Goal: Transaction & Acquisition: Purchase product/service

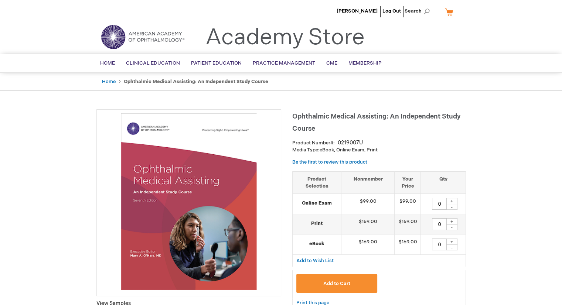
click at [454, 201] on div "+" at bounding box center [452, 201] width 11 height 6
type input "3"
click at [341, 281] on span "Add to Cart" at bounding box center [336, 284] width 27 height 6
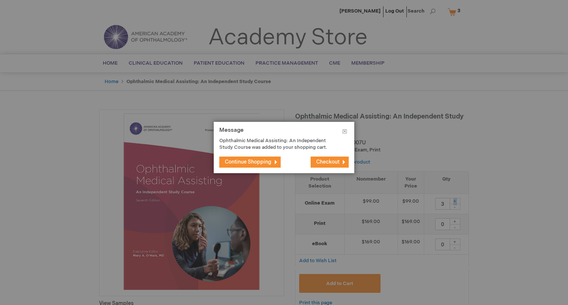
click at [317, 160] on span "Checkout" at bounding box center [327, 162] width 23 height 6
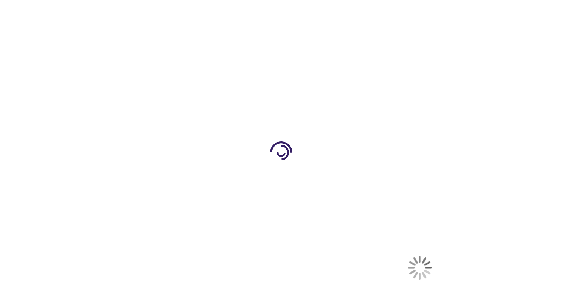
select select "US"
select select "18"
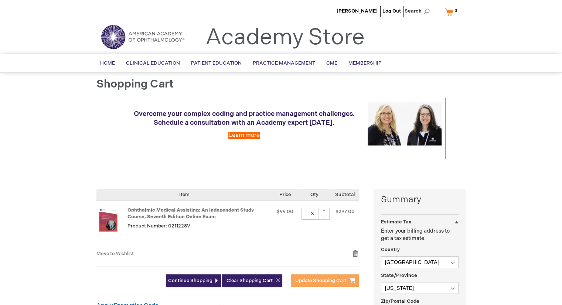
click at [330, 281] on span "Update Shopping Cart" at bounding box center [320, 281] width 51 height 6
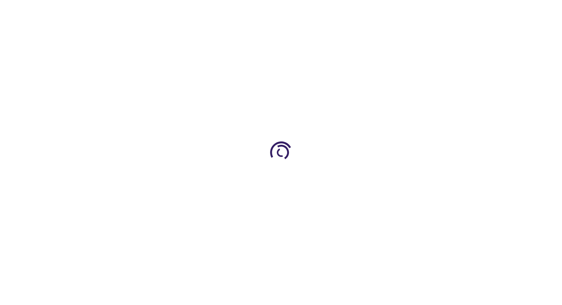
select select "US"
select select "18"
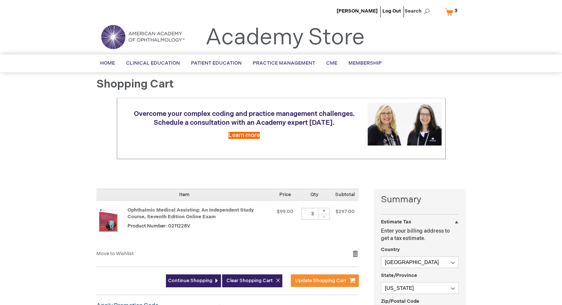
click at [452, 11] on link "My Cart 3 3 items" at bounding box center [452, 11] width 19 height 13
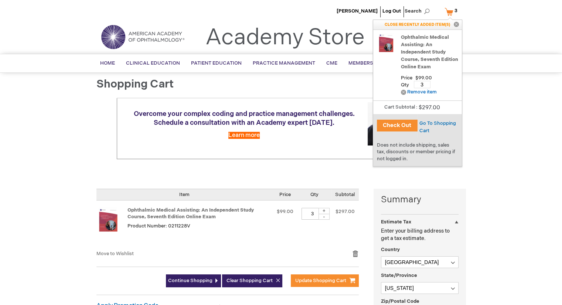
click at [403, 128] on button "Check Out" at bounding box center [397, 126] width 41 height 12
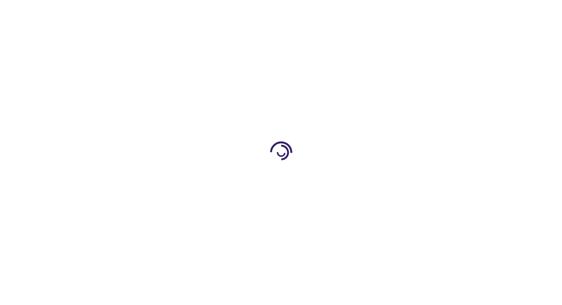
select select "US"
select select "18"
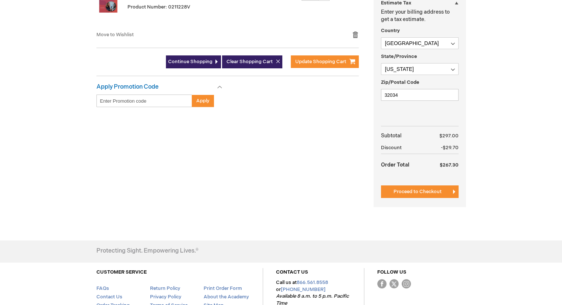
scroll to position [222, 0]
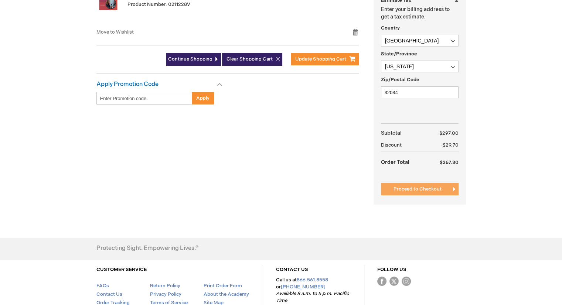
click at [417, 189] on span "Proceed to Checkout" at bounding box center [418, 189] width 48 height 6
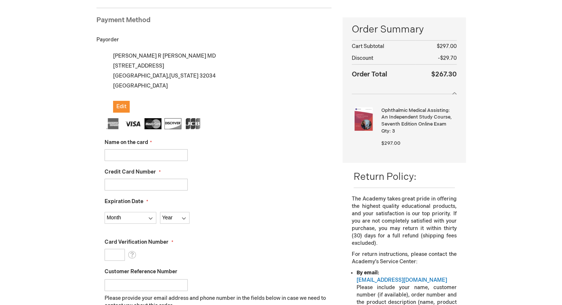
click at [132, 155] on input "Name on the card" at bounding box center [146, 155] width 83 height 12
type input "[PERSON_NAME]"
type input "4154179001505047"
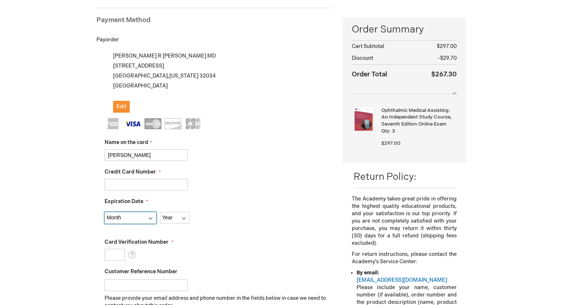
click at [150, 219] on select "Month 01 - January 02 - February 03 - March 04 - April 05 - May 06 - June 07 - …" at bounding box center [131, 218] width 52 height 12
select select "8"
click at [105, 212] on select "Month 01 - January 02 - February 03 - March 04 - April 05 - May 06 - June 07 - …" at bounding box center [131, 218] width 52 height 12
click at [185, 218] on select "Year 2025 2026 2027 2028 2029 2030 2031 2032 2033 2034 2035" at bounding box center [175, 218] width 30 height 12
select select "2027"
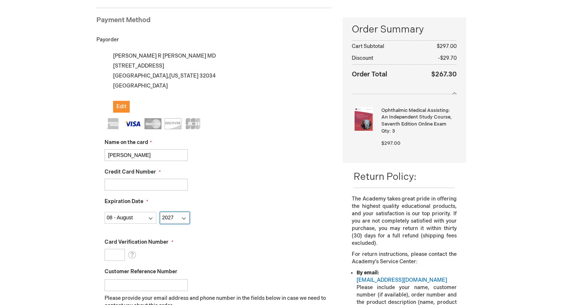
click at [160, 212] on select "Year 2025 2026 2027 2028 2029 2030 2031 2032 2033 2034 2035" at bounding box center [175, 218] width 30 height 12
click at [115, 253] on input "Card Verification Number" at bounding box center [115, 255] width 20 height 12
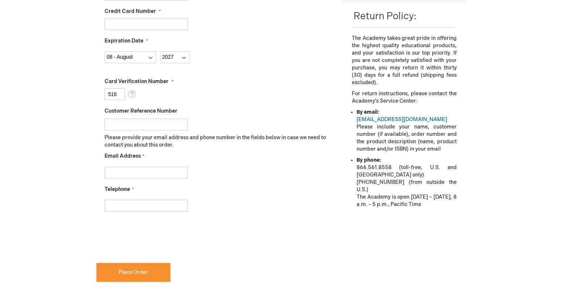
scroll to position [286, 0]
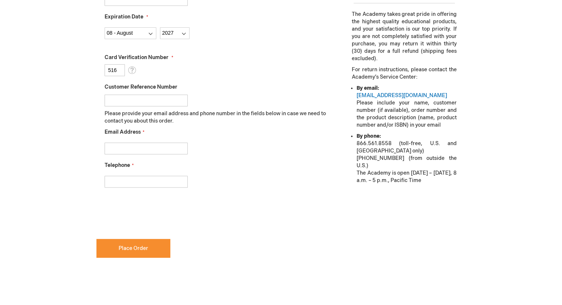
type input "516"
click at [129, 143] on input "Email Address" at bounding box center [146, 149] width 83 height 12
type input "nbarnett@coastalvisioncenter.com"
drag, startPoint x: 146, startPoint y: 181, endPoint x: 88, endPoint y: 184, distance: 57.7
click at [99, 183] on div "My billing and shipping address are the same James R Stackhouse MD 6 S 14th St …" at bounding box center [213, 41] width 235 height 351
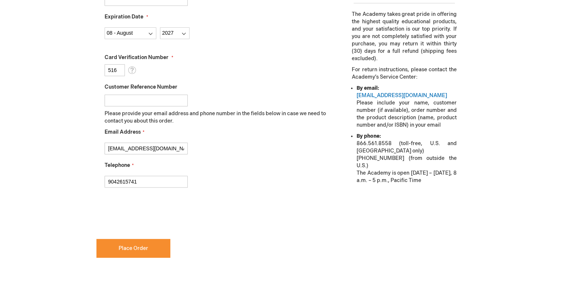
type input "9042615741"
checkbox input "true"
click at [139, 249] on span "Place Order" at bounding box center [134, 248] width 30 height 6
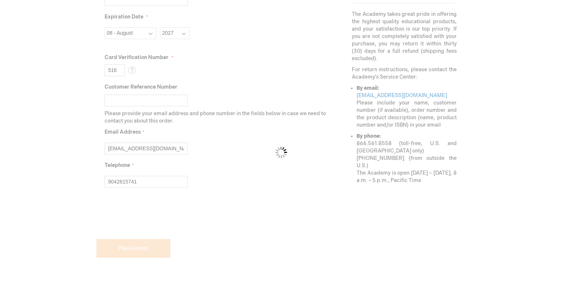
scroll to position [305, 0]
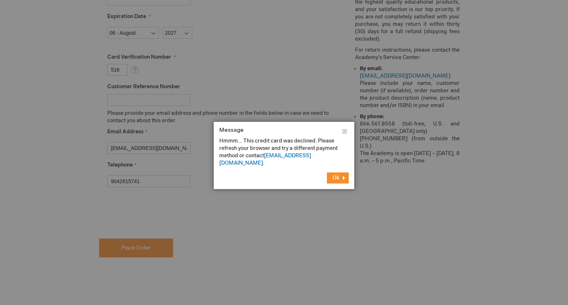
click at [340, 173] on button "Ok" at bounding box center [338, 178] width 22 height 11
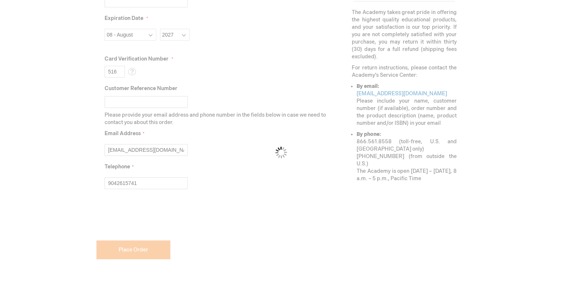
scroll to position [286, 0]
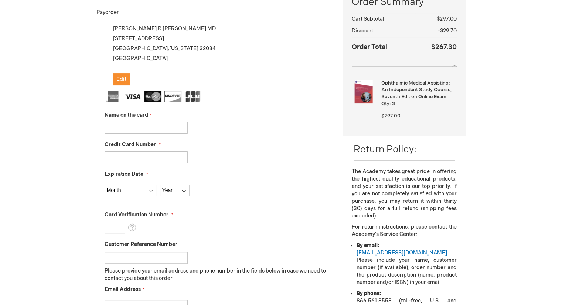
scroll to position [111, 0]
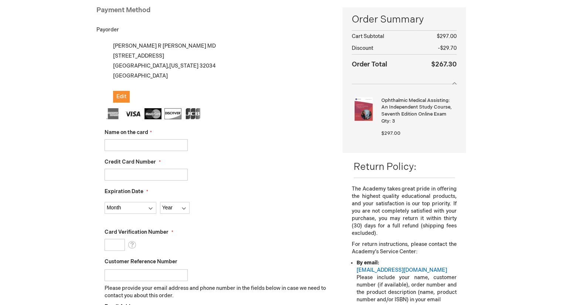
click at [145, 144] on input "Name on the card" at bounding box center [146, 145] width 83 height 12
type input "[PERSON_NAME]"
click at [133, 175] on input "Credit Card Number" at bounding box center [146, 175] width 83 height 12
click at [152, 174] on input "415417900150" at bounding box center [146, 175] width 83 height 12
type input "41541790"
